Goal: Task Accomplishment & Management: Use online tool/utility

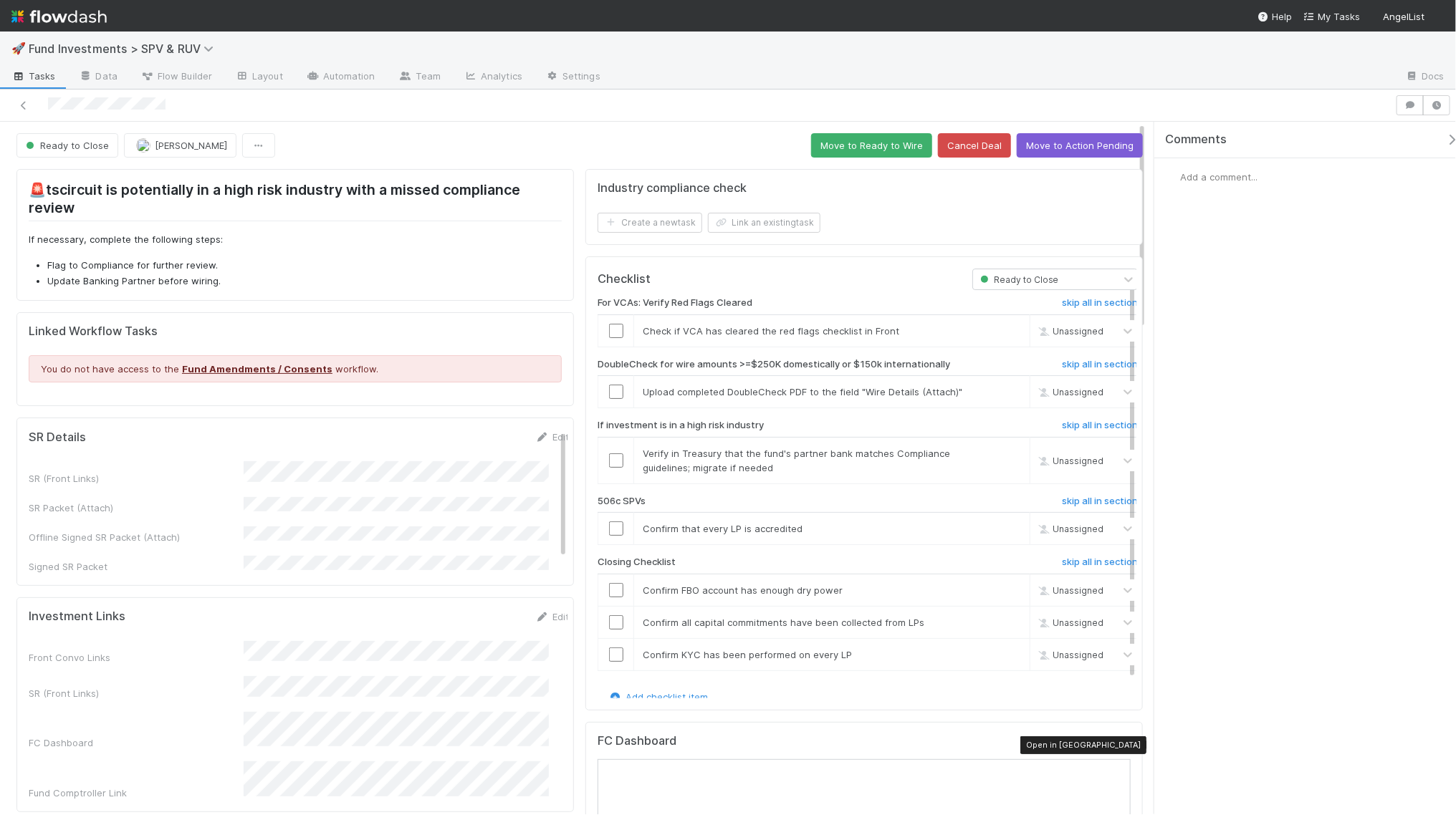
click at [1116, 746] on icon at bounding box center [1123, 745] width 14 height 9
click at [830, 154] on button "Move to Ready to Wire" at bounding box center [871, 145] width 121 height 24
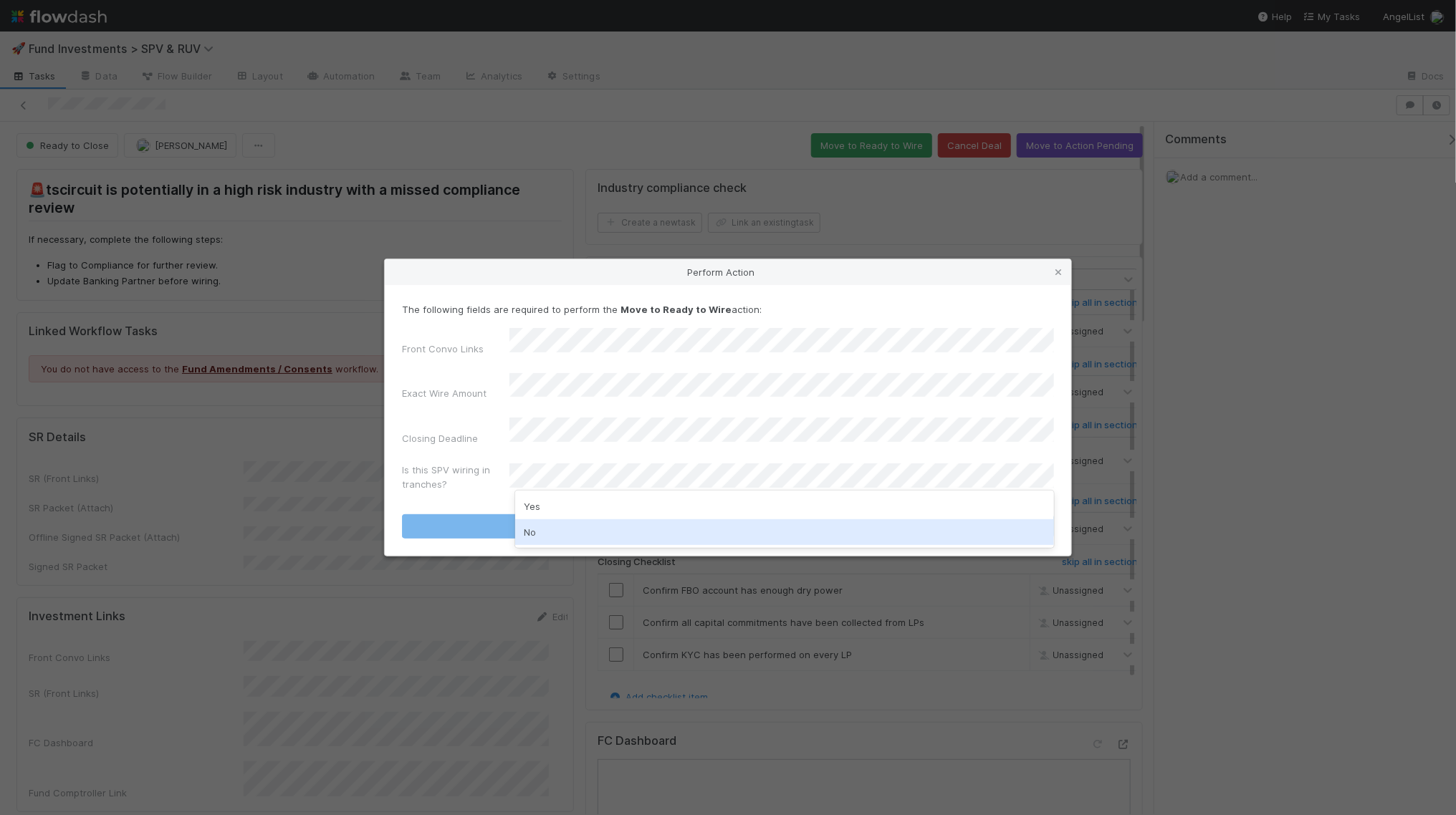
click at [648, 530] on div "No" at bounding box center [785, 532] width 539 height 25
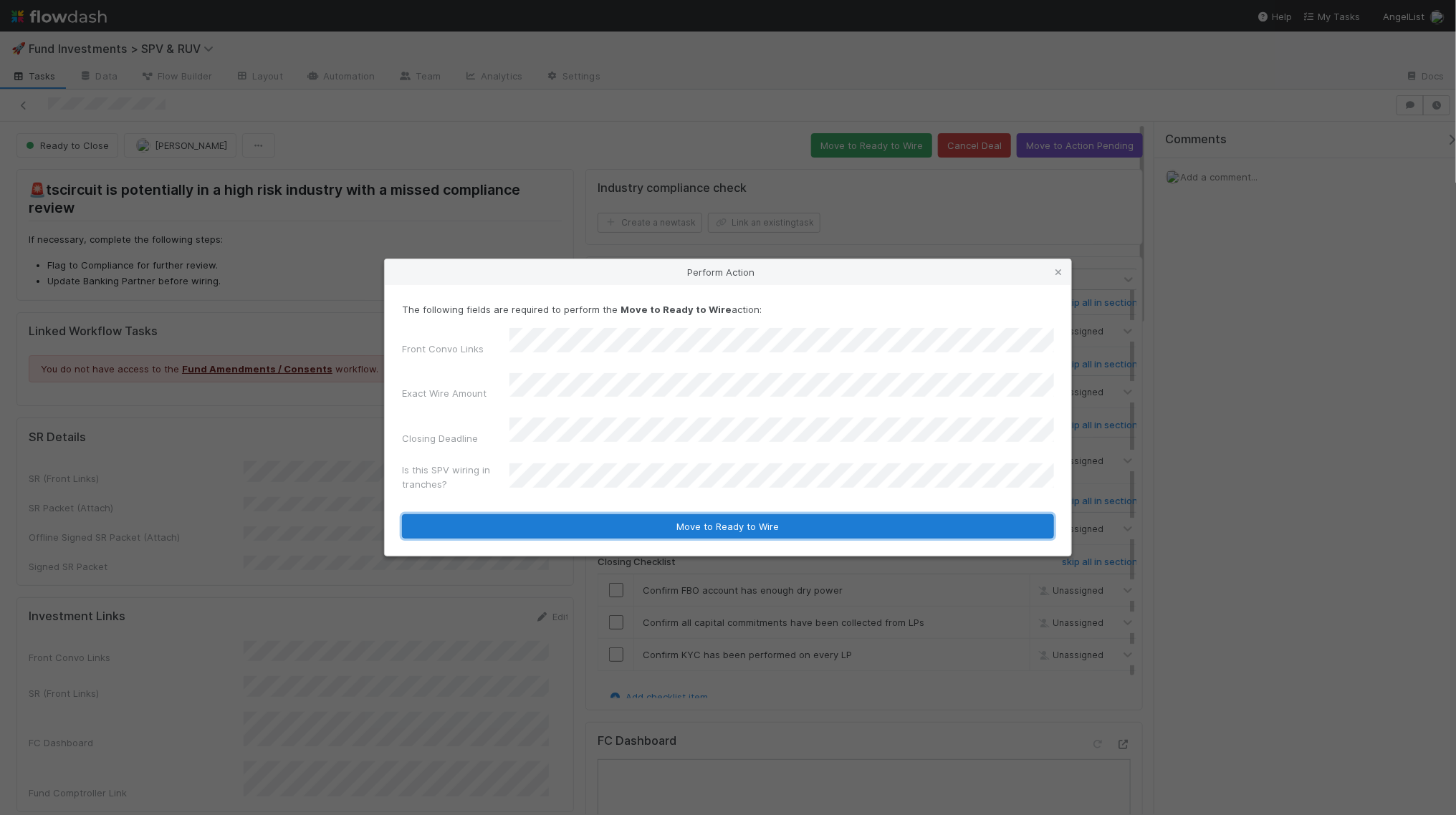
click at [651, 514] on button "Move to Ready to Wire" at bounding box center [728, 526] width 652 height 24
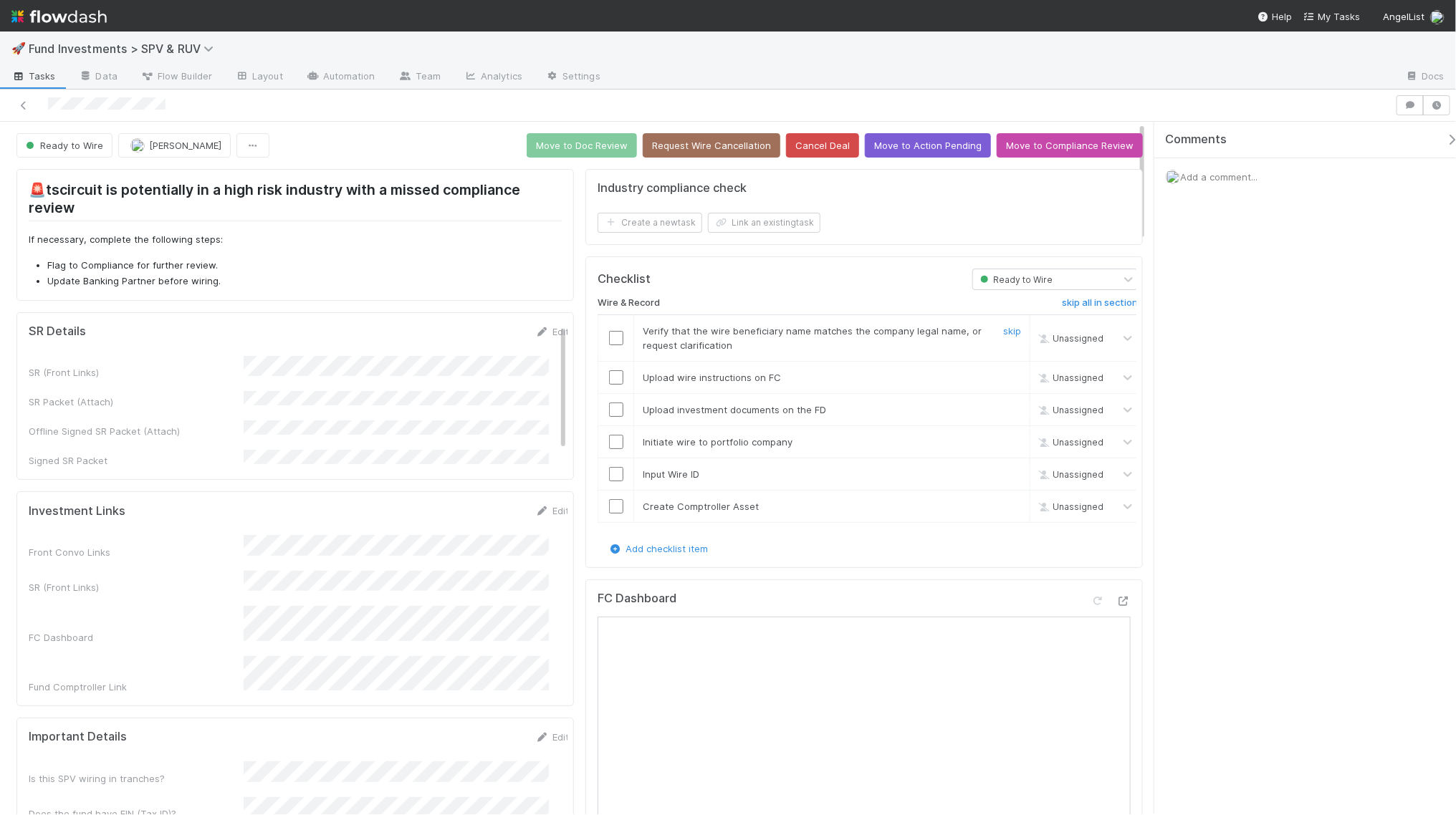
click at [614, 334] on input "checkbox" at bounding box center [616, 337] width 14 height 14
drag, startPoint x: 610, startPoint y: 373, endPoint x: 610, endPoint y: 395, distance: 22.0
click at [610, 374] on input "checkbox" at bounding box center [616, 377] width 14 height 14
drag, startPoint x: 613, startPoint y: 408, endPoint x: 613, endPoint y: 424, distance: 16.0
click at [613, 409] on input "checkbox" at bounding box center [616, 409] width 14 height 14
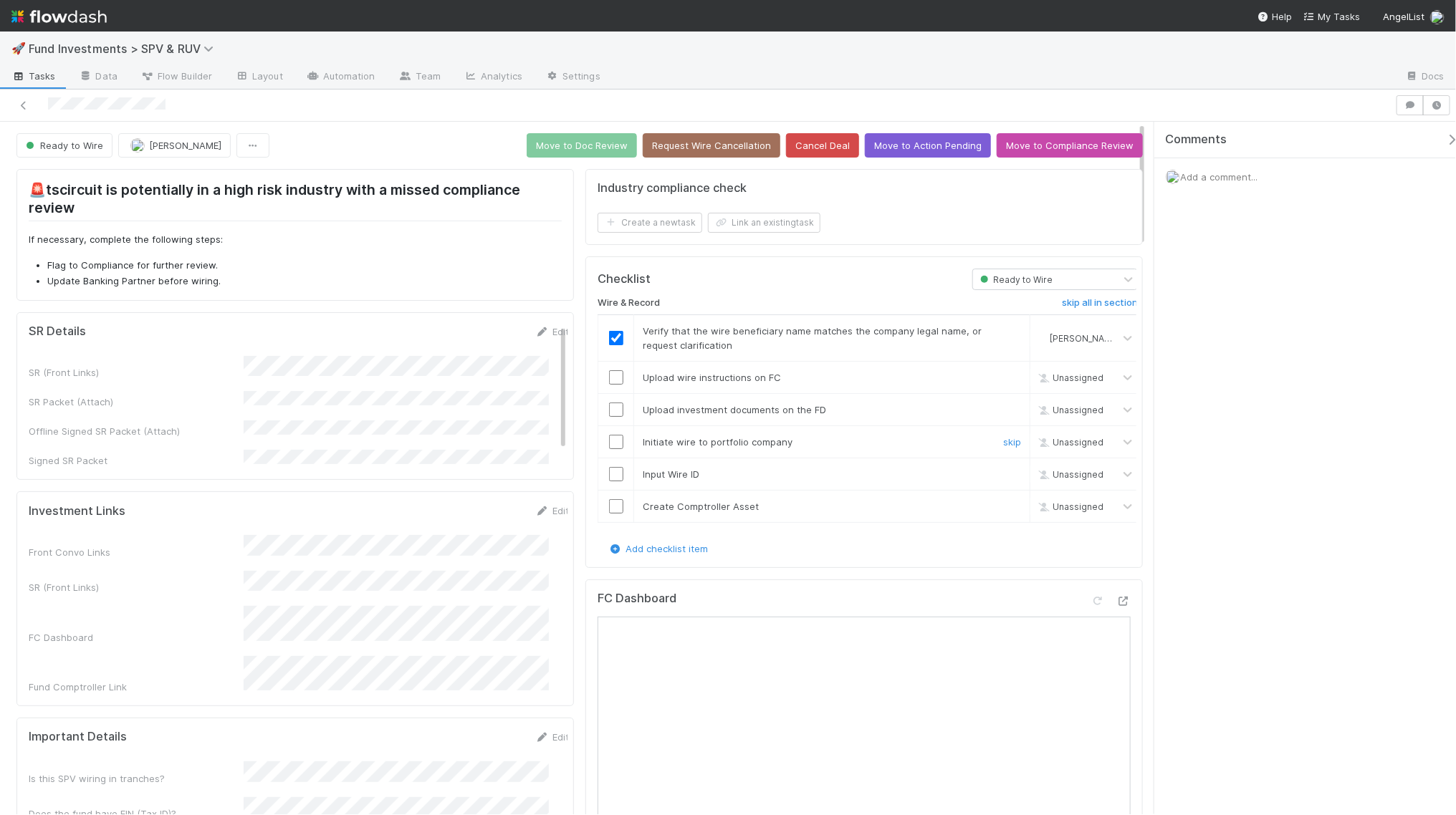
click at [609, 446] on input "checkbox" at bounding box center [616, 442] width 14 height 14
checkbox input "true"
click at [609, 475] on input "checkbox" at bounding box center [616, 474] width 14 height 14
click at [609, 510] on input "checkbox" at bounding box center [616, 506] width 14 height 14
drag, startPoint x: 611, startPoint y: 405, endPoint x: 569, endPoint y: 356, distance: 64.5
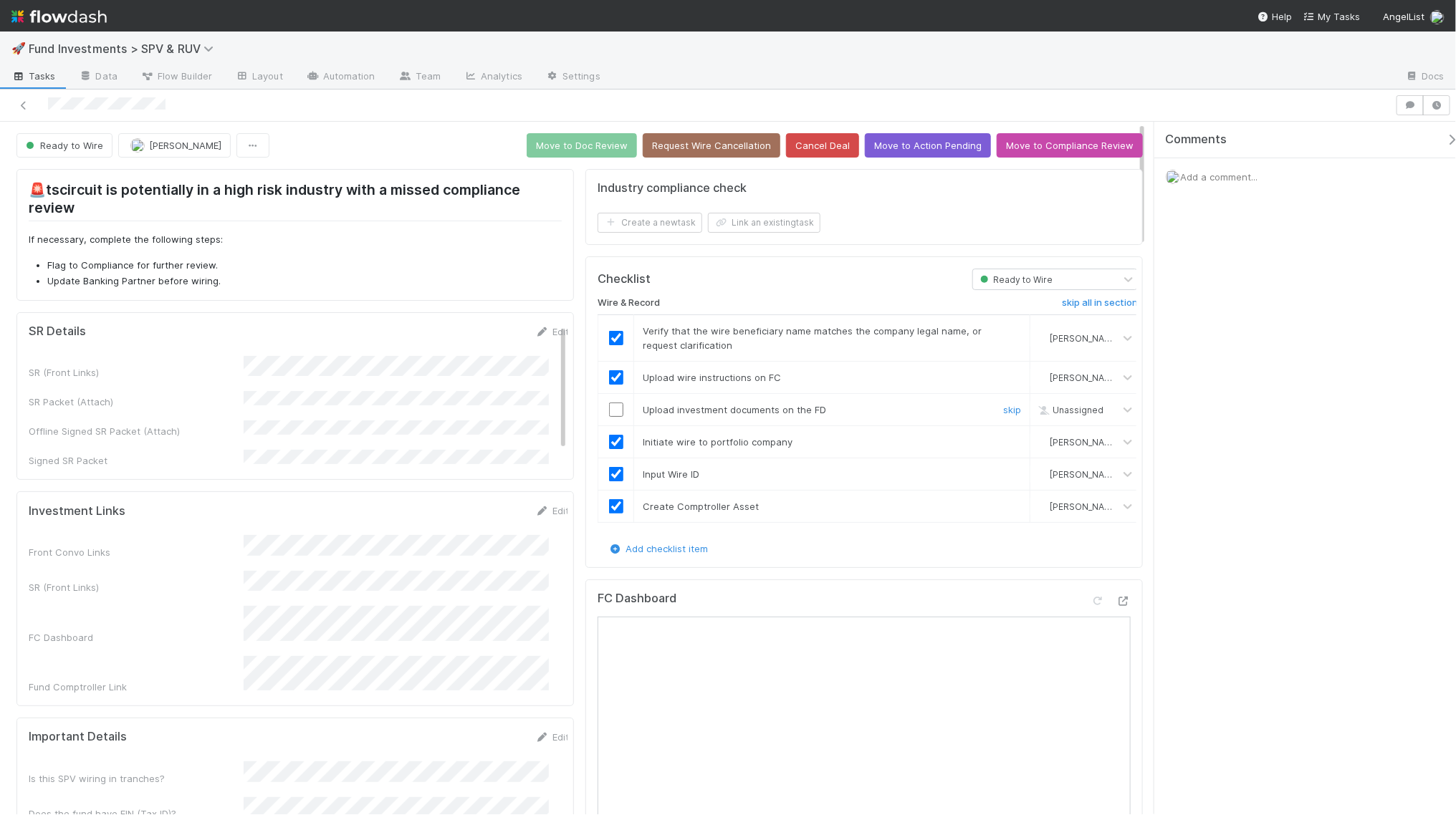
click at [609, 407] on input "checkbox" at bounding box center [616, 409] width 14 height 14
click at [599, 145] on button "Move to Doc Review" at bounding box center [581, 145] width 110 height 24
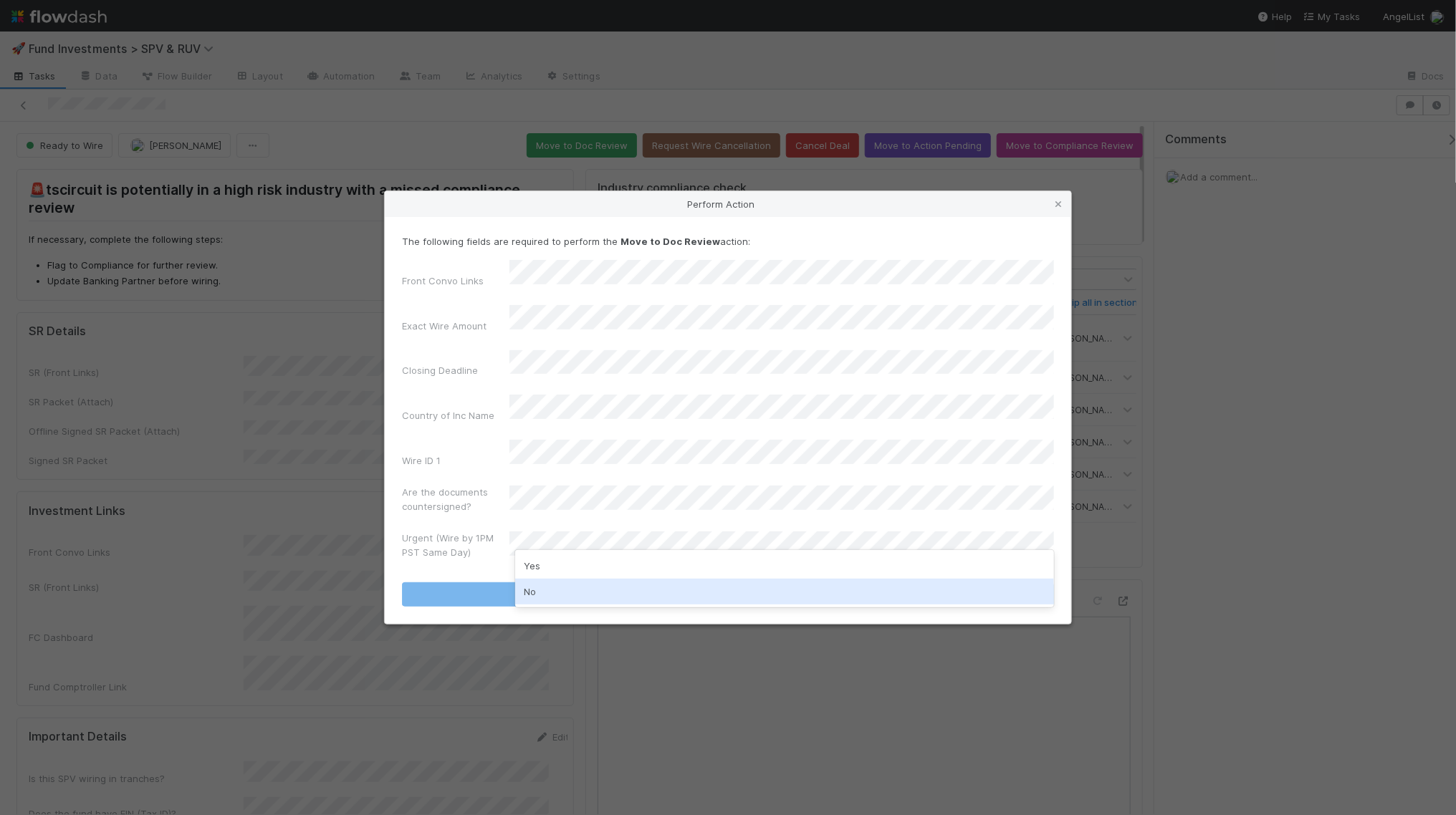
click at [588, 589] on div "No" at bounding box center [785, 592] width 539 height 25
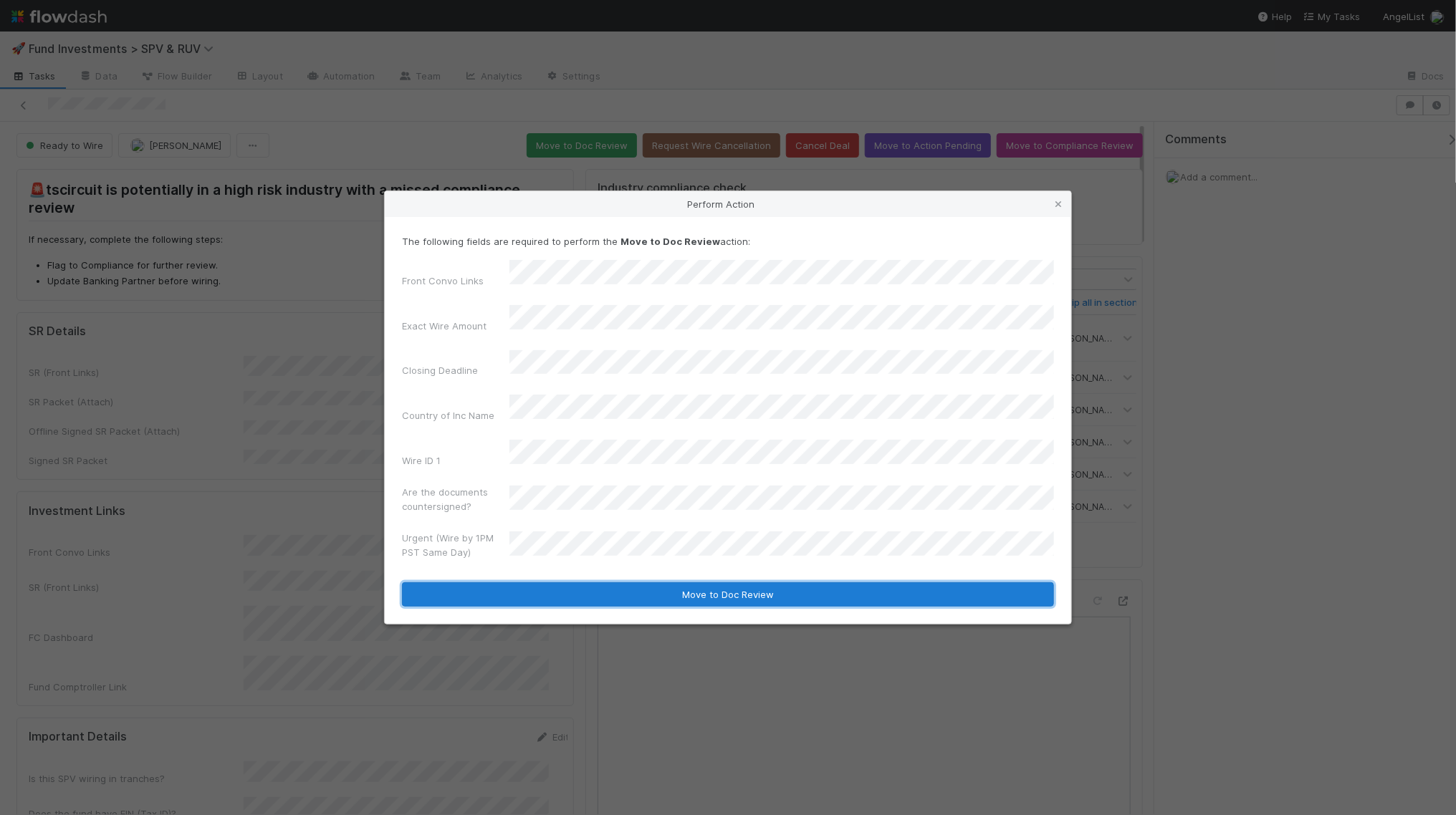
click at [605, 582] on button "Move to Doc Review" at bounding box center [728, 594] width 652 height 24
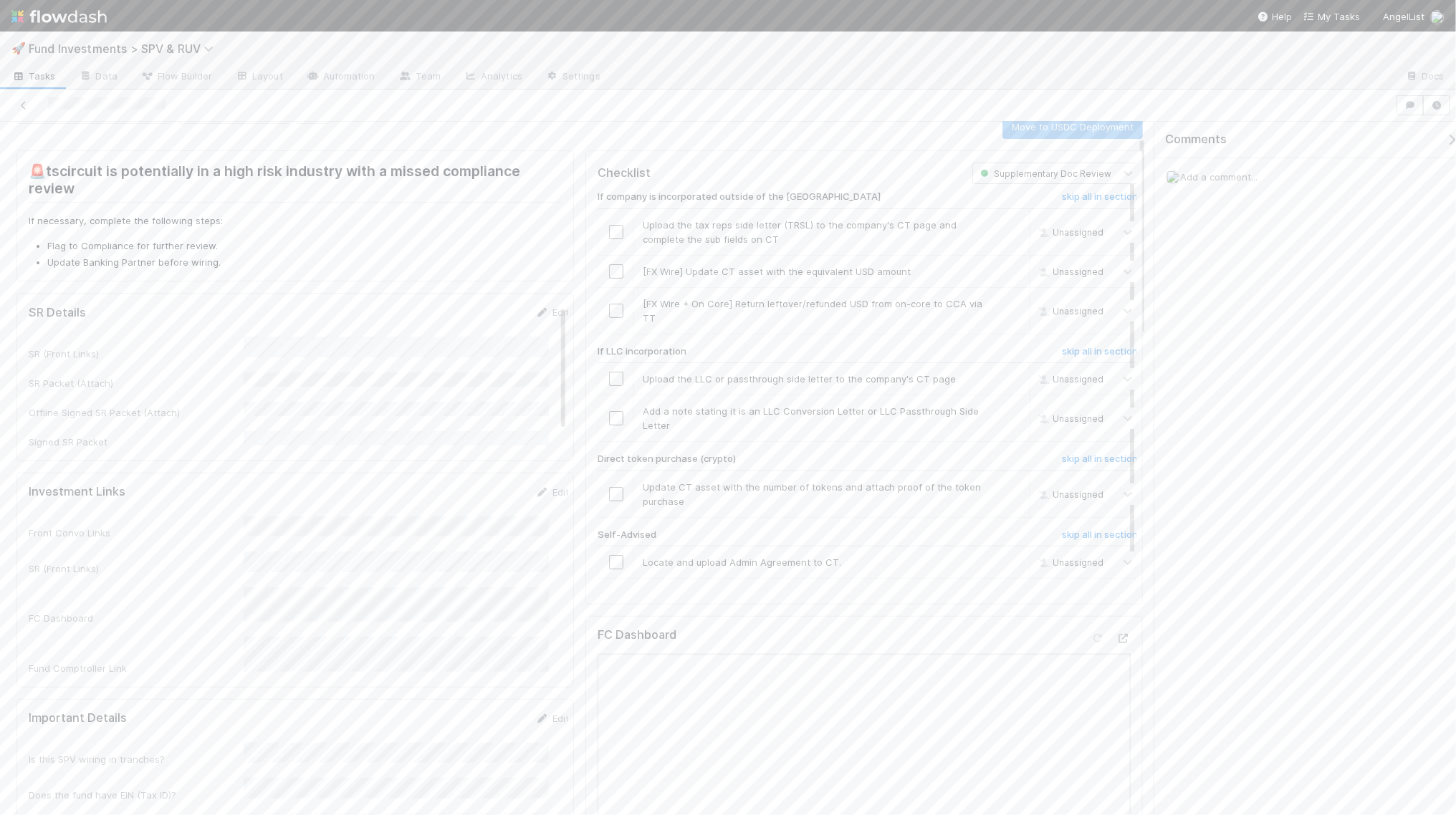
scroll to position [492, 0]
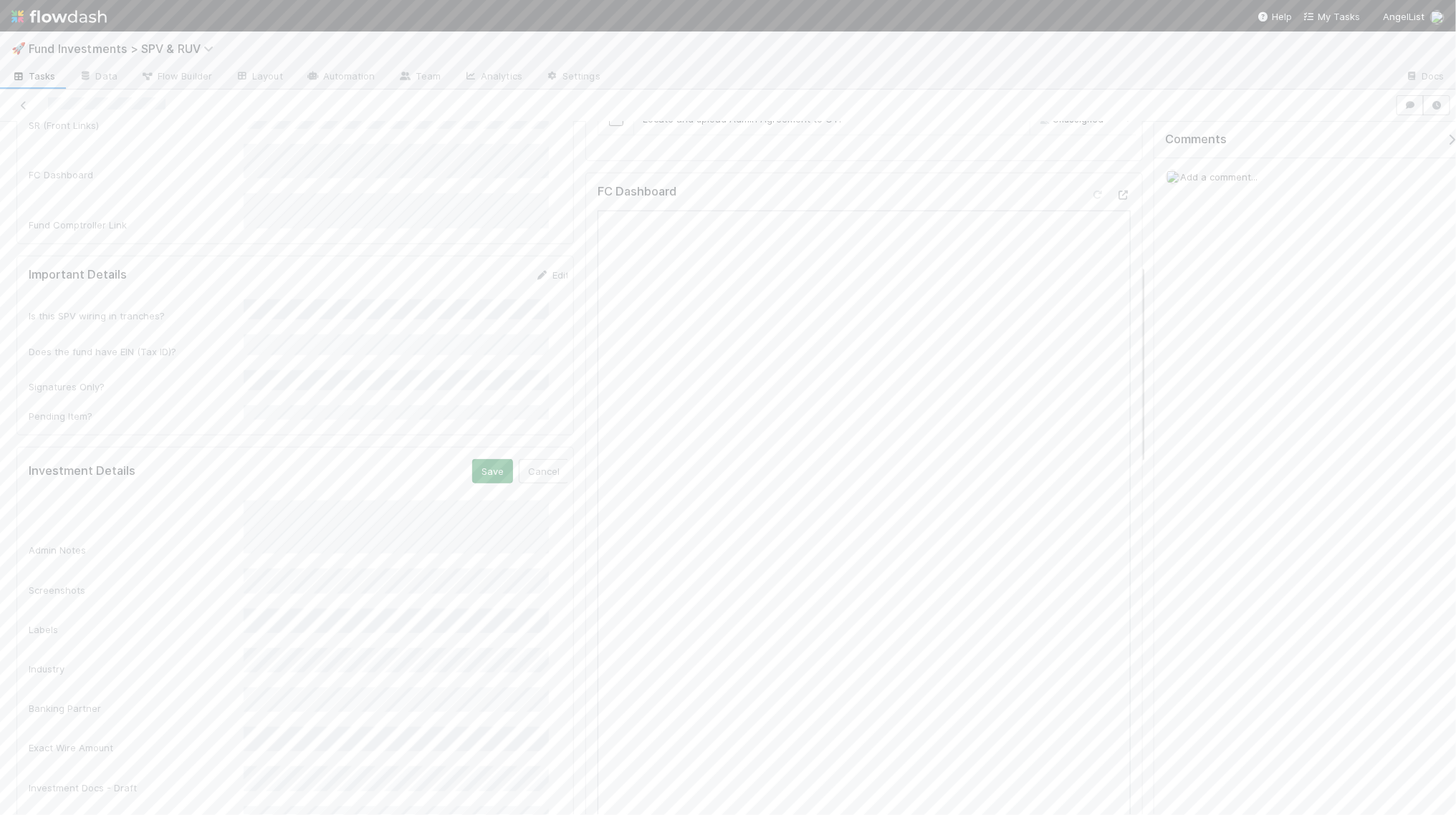
click at [472, 459] on button "Save" at bounding box center [492, 471] width 41 height 24
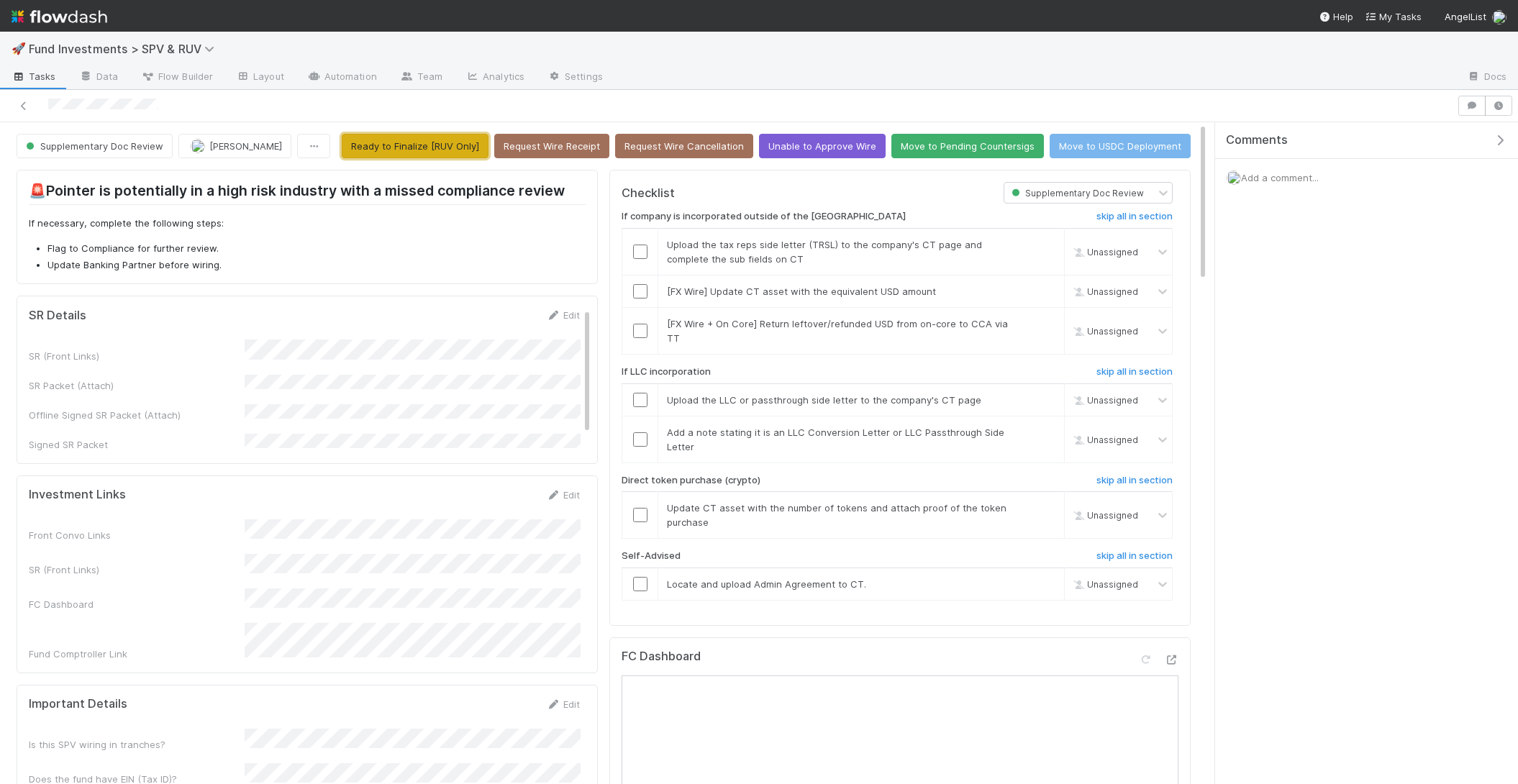
click at [459, 152] on button "Ready to Finalize [RUV Only]" at bounding box center [415, 146] width 147 height 24
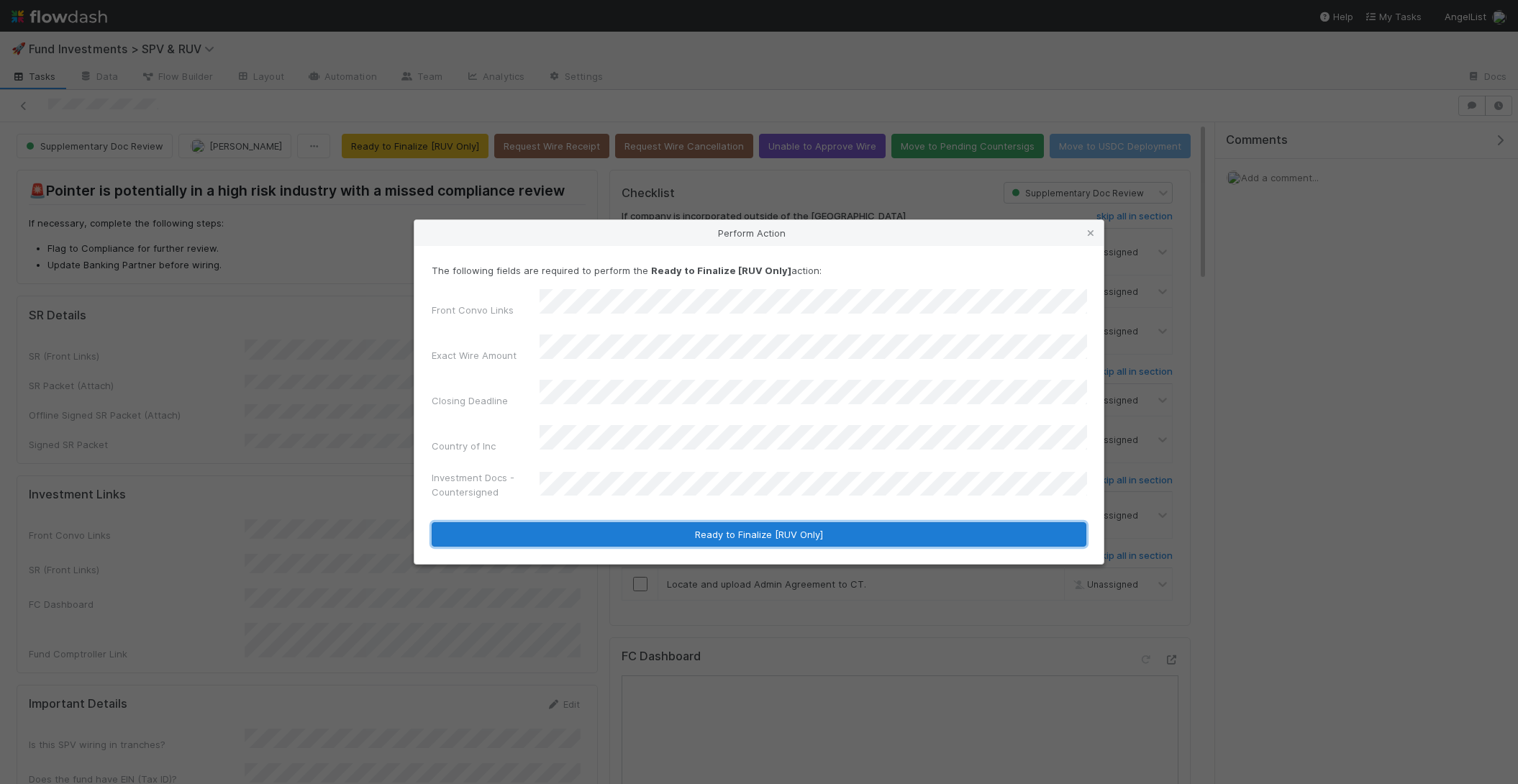
click at [704, 522] on button "Ready to Finalize [RUV Only]" at bounding box center [759, 534] width 655 height 24
